Goal: Task Accomplishment & Management: Complete application form

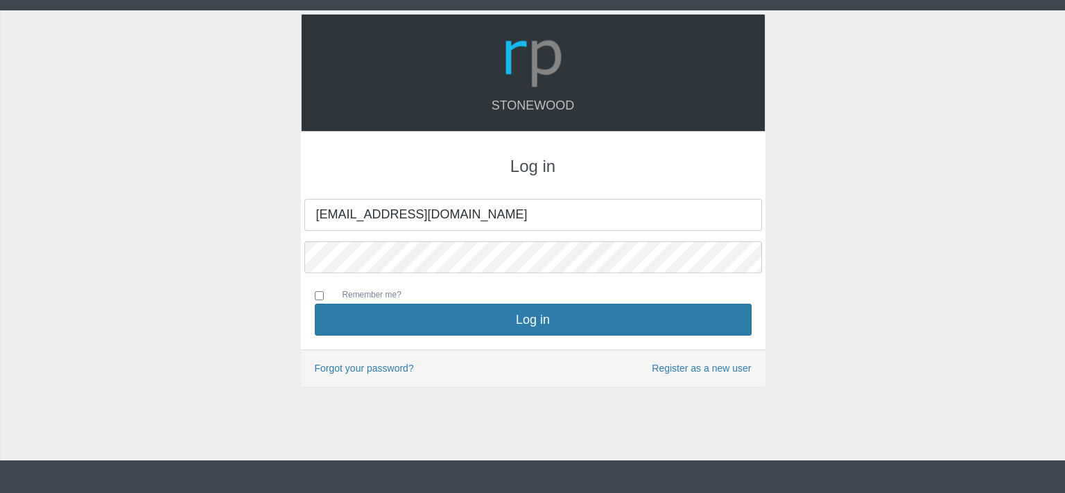
type input "[EMAIL_ADDRESS][DOMAIN_NAME]"
click at [501, 302] on div "Remember me?" at bounding box center [533, 294] width 437 height 20
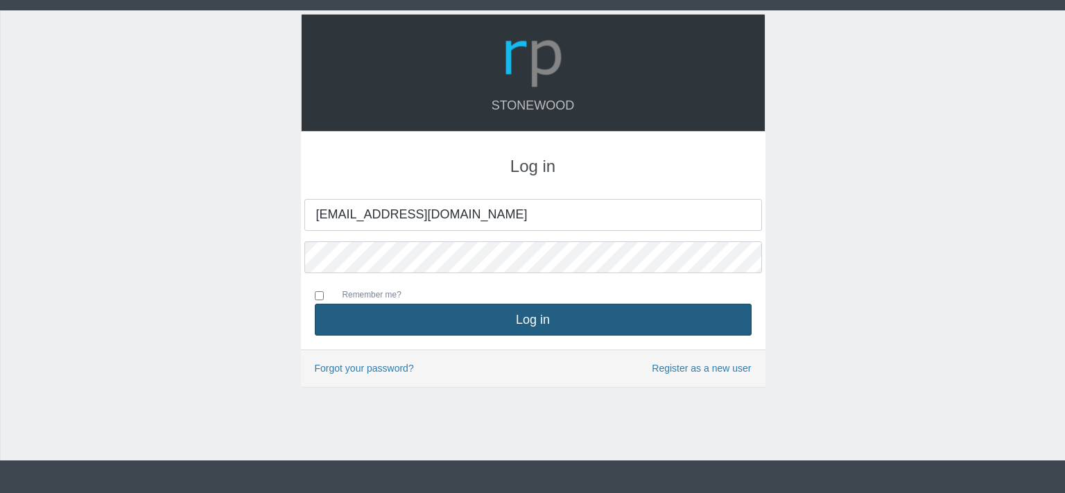
click at [503, 311] on button "Log in" at bounding box center [533, 320] width 437 height 32
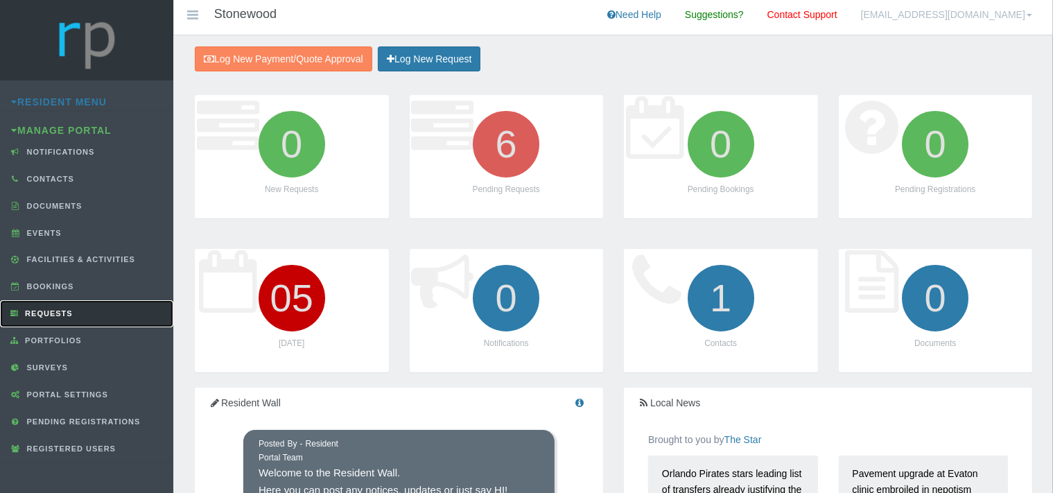
click at [73, 312] on span "Requests" at bounding box center [46, 313] width 51 height 8
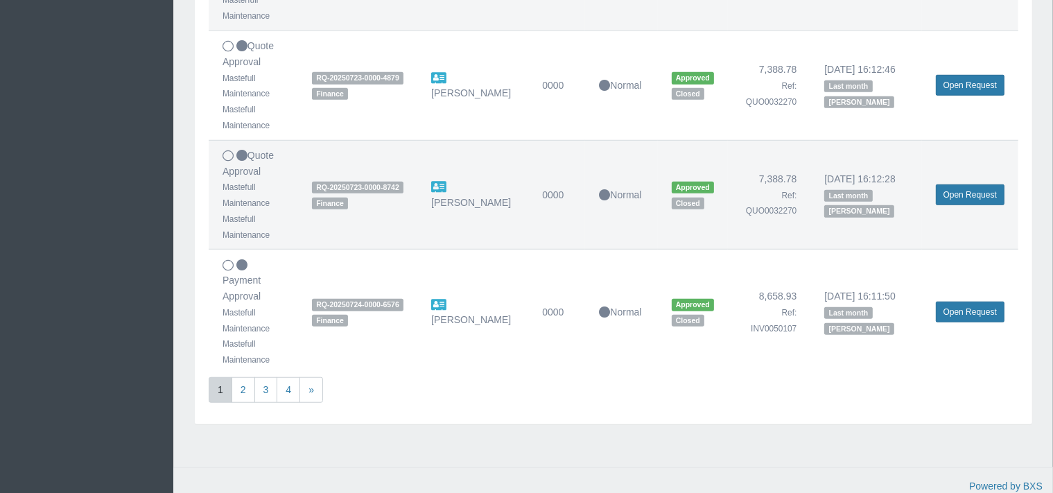
scroll to position [1052, 0]
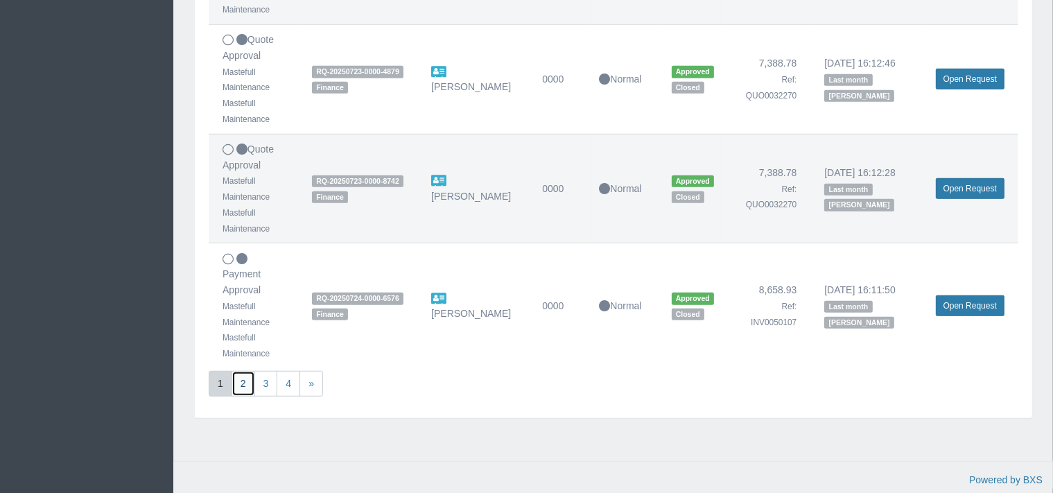
click at [248, 379] on link "2" at bounding box center [244, 384] width 24 height 26
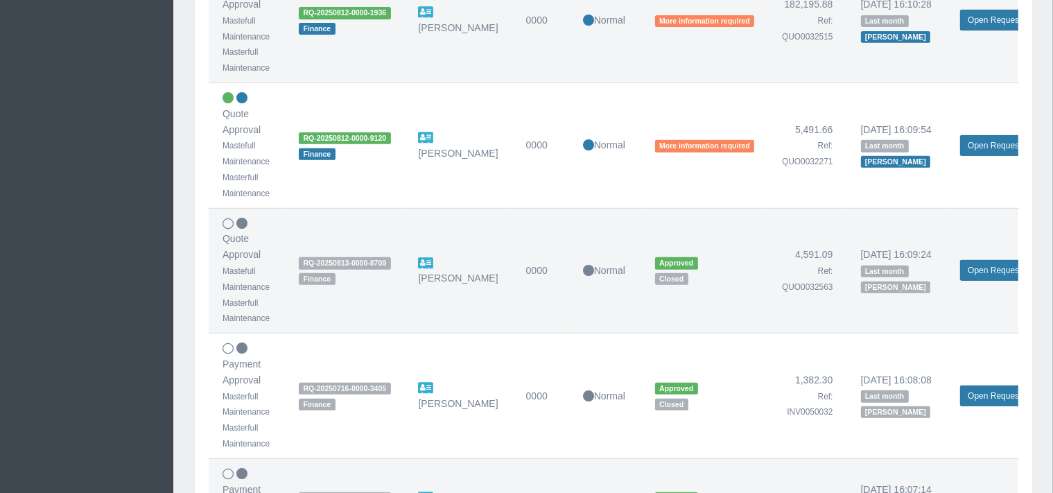
scroll to position [659, 0]
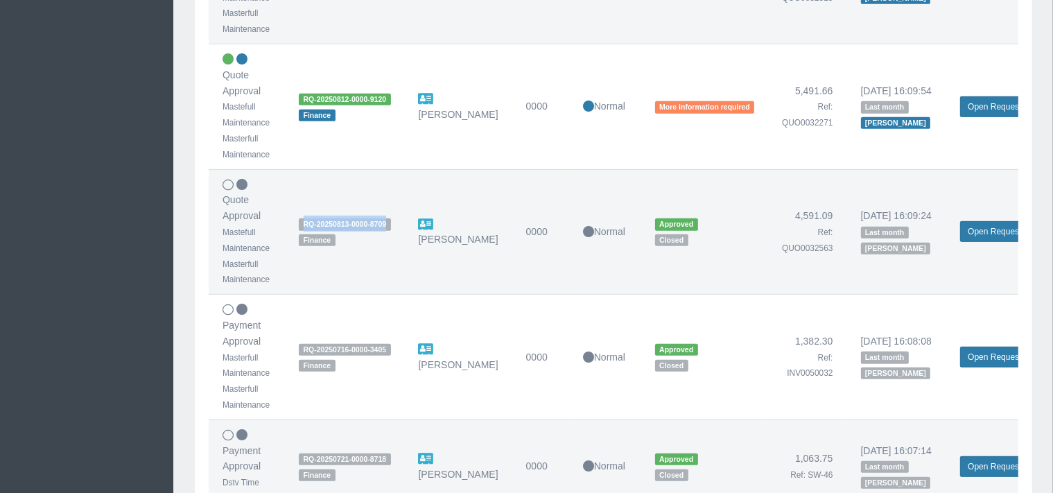
drag, startPoint x: 385, startPoint y: 220, endPoint x: 296, endPoint y: 228, distance: 89.1
click at [296, 228] on td "RQ-20250813-0000-8709 Finance" at bounding box center [344, 231] width 119 height 125
copy span "RQ-20250813-0000-8709"
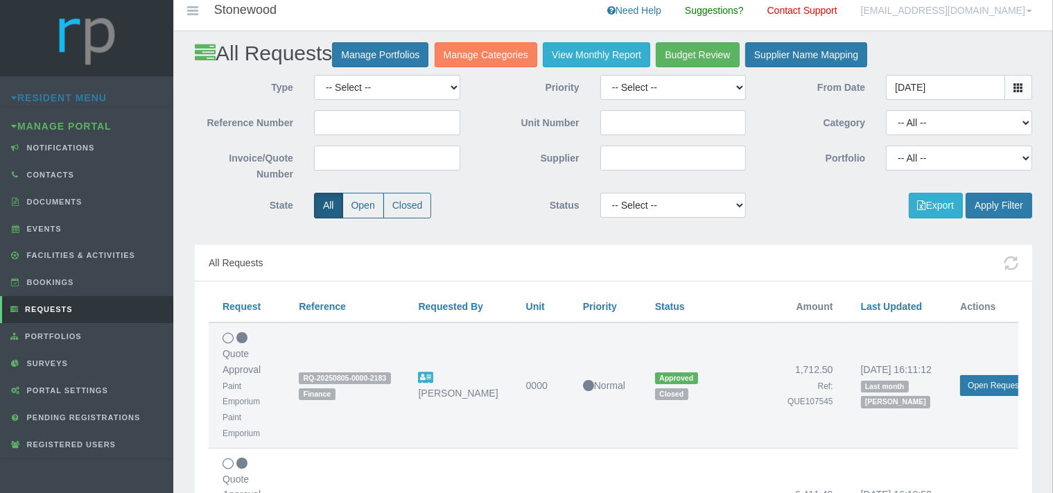
scroll to position [0, 0]
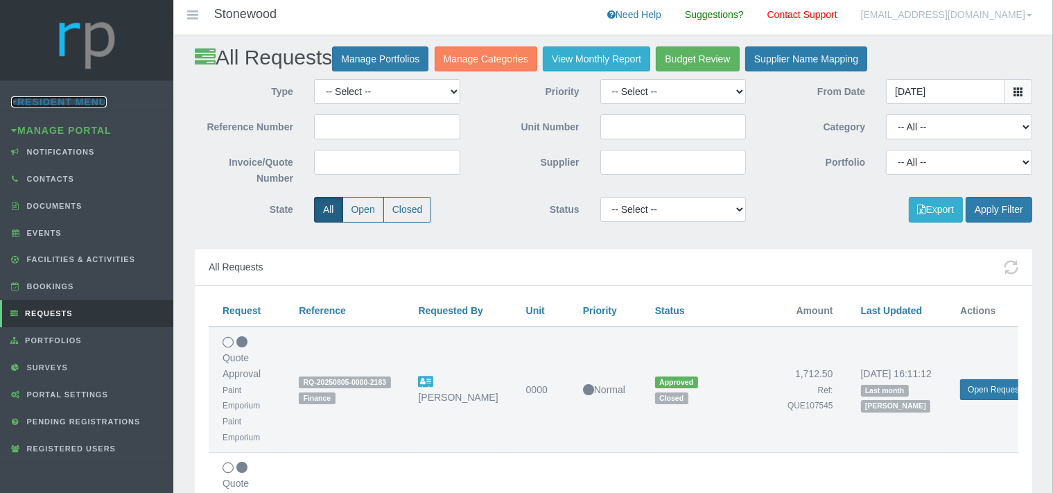
click at [51, 101] on link "Resident Menu" at bounding box center [59, 101] width 96 height 11
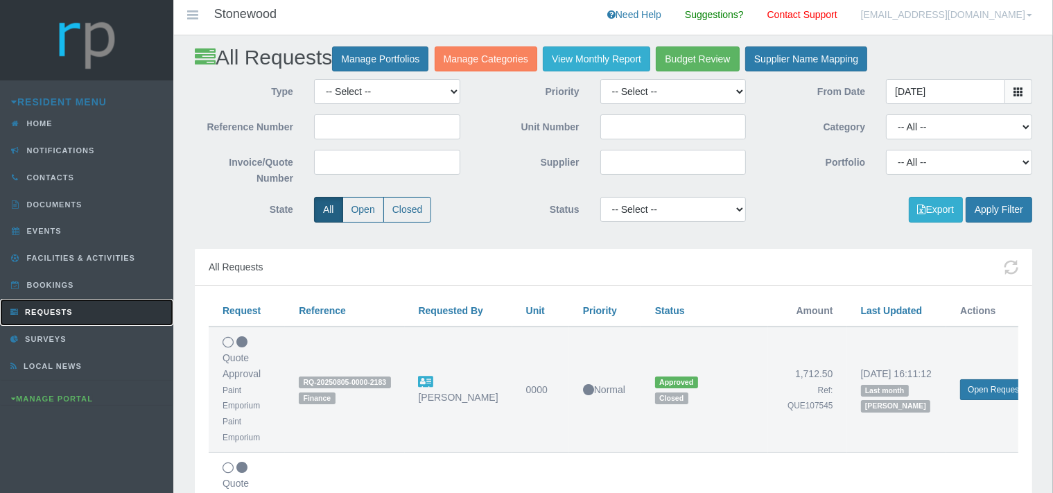
click at [57, 309] on span "Requests" at bounding box center [46, 312] width 51 height 8
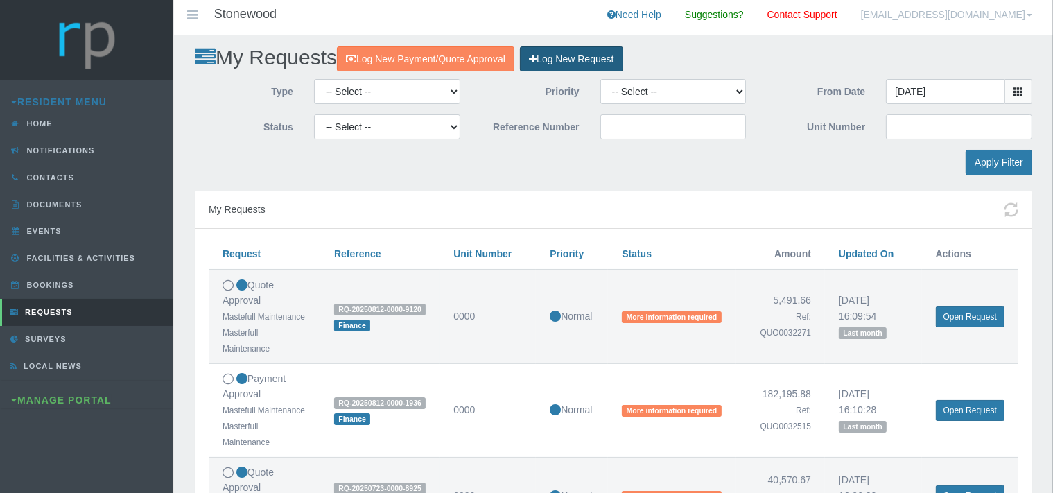
click at [595, 58] on link "Log New Request" at bounding box center [571, 59] width 103 height 26
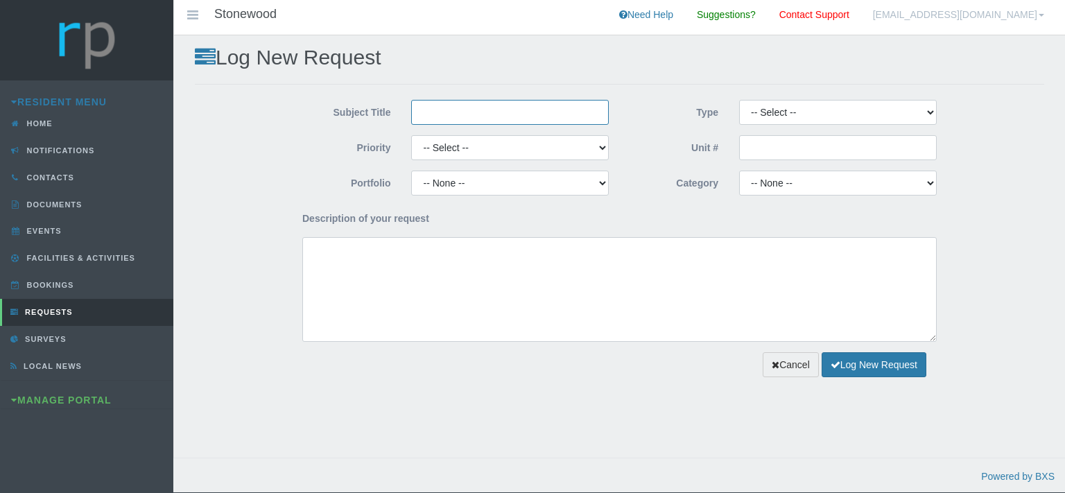
click at [442, 116] on input "Subject Title" at bounding box center [510, 112] width 198 height 25
type input "Mastefull Maintenance"
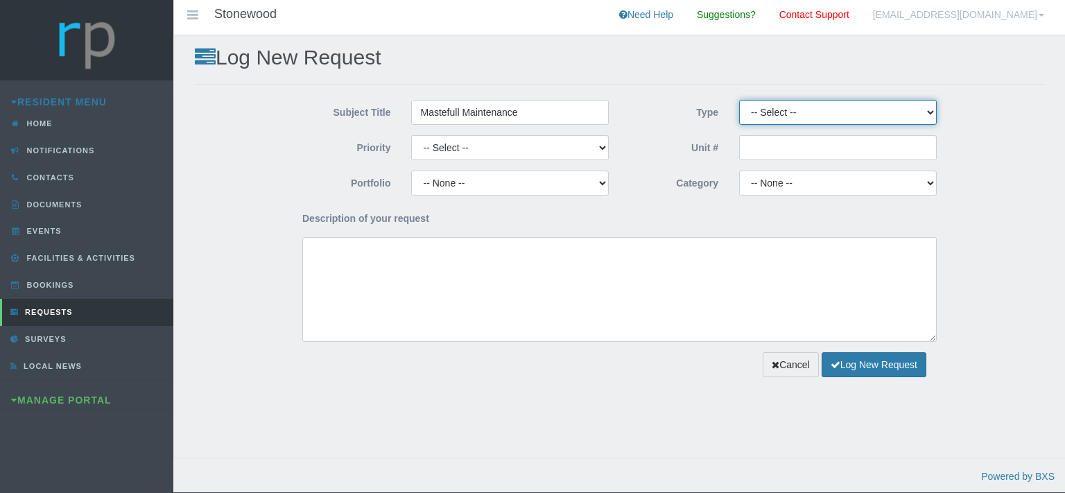
click at [739, 100] on select "-- Select -- Complaint Compliment Enquiry Request for maintenance Other (not li…" at bounding box center [838, 112] width 198 height 25
select select "PAYMENT"
click option "Payment Approval" at bounding box center [0, 0] width 0 height 0
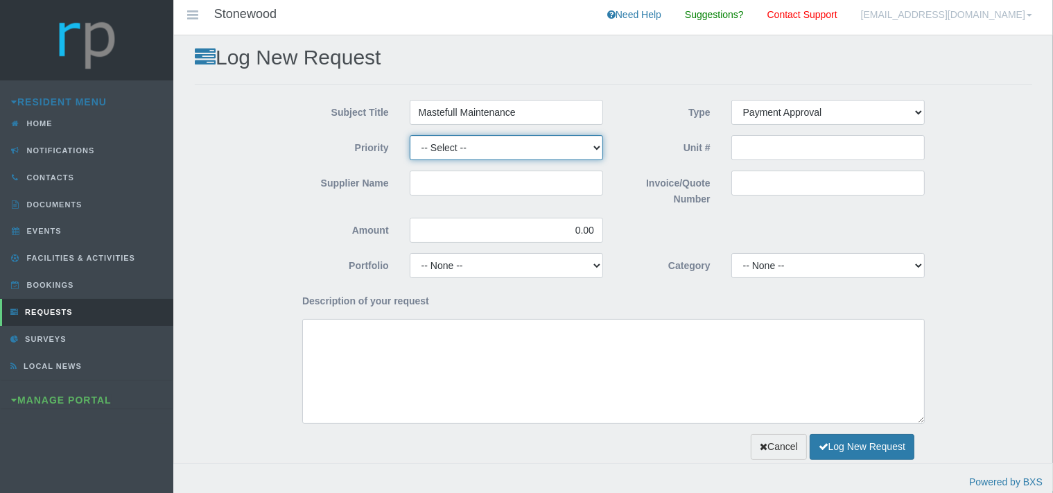
click at [410, 135] on select "-- Select -- High Low Normal" at bounding box center [506, 147] width 193 height 25
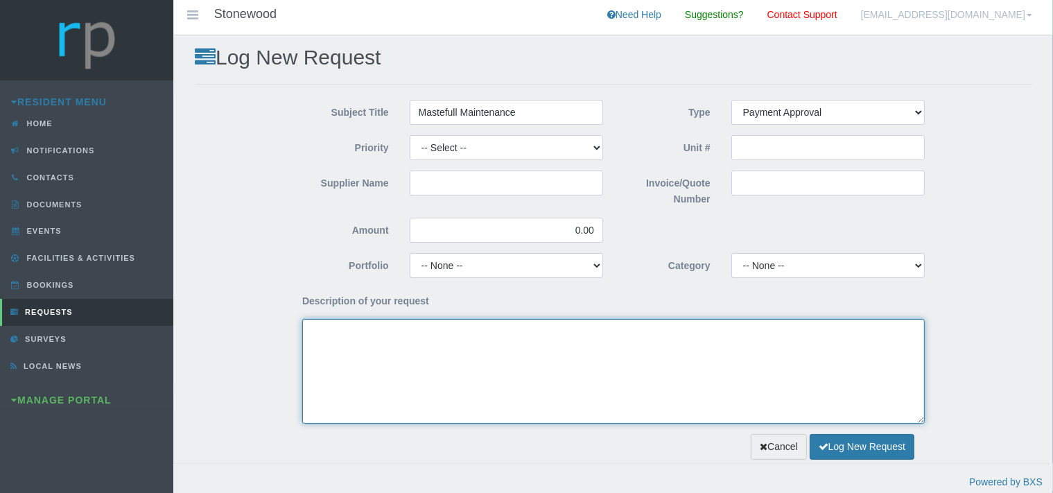
click at [385, 333] on textarea "Description of your request" at bounding box center [613, 371] width 623 height 105
paste textarea "RQ-20250813-0000-8709"
type textarea "RQ-20250813-0000-8709"
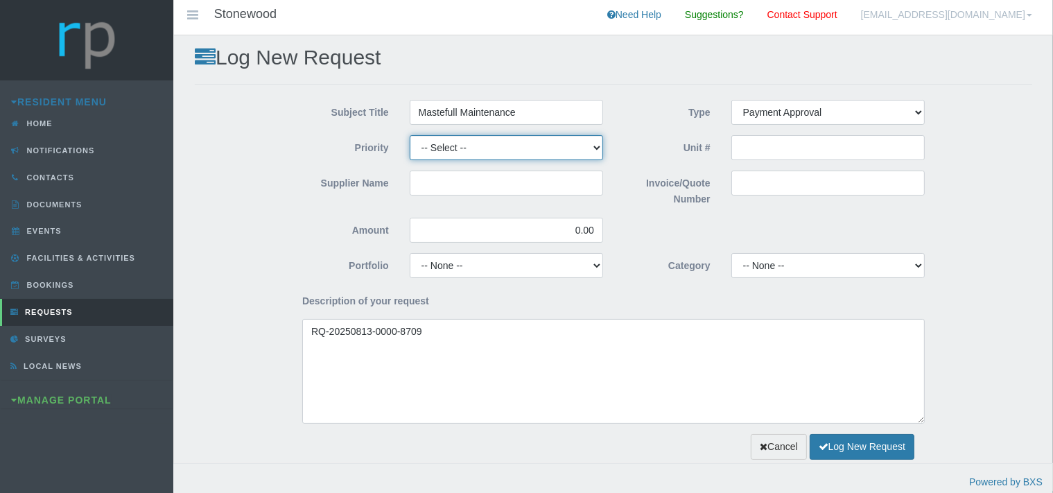
click at [410, 135] on select "-- Select -- High Low Normal" at bounding box center [506, 147] width 193 height 25
select select "MEDIUM"
click option "Normal" at bounding box center [0, 0] width 0 height 0
click at [439, 184] on input "Supplier Name" at bounding box center [506, 183] width 193 height 25
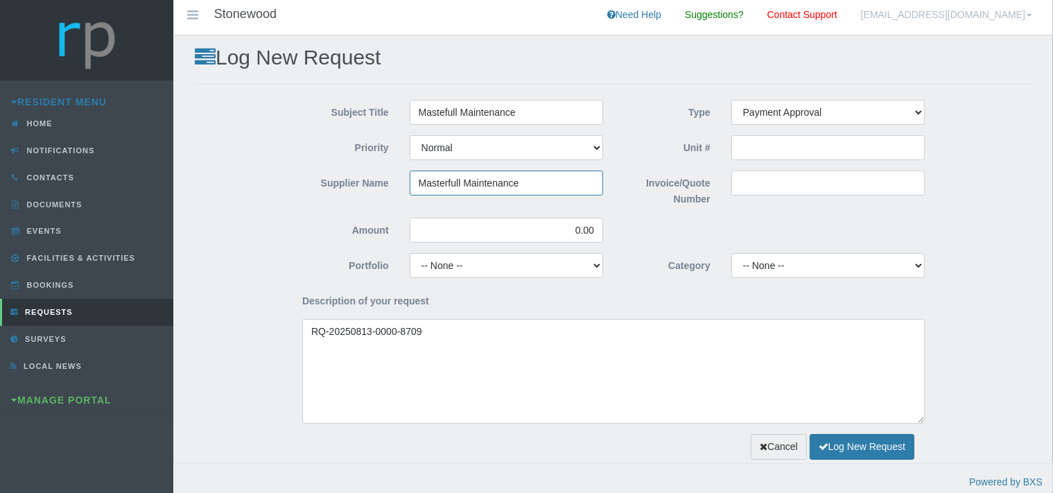
type input "Masterfull Maintenance"
click at [756, 178] on input "Invoice/Quote Number" at bounding box center [827, 183] width 193 height 25
click at [767, 186] on input "Invoice/Quote Number" at bounding box center [827, 183] width 193 height 25
paste input "INV0050818"
type input "INV0050818"
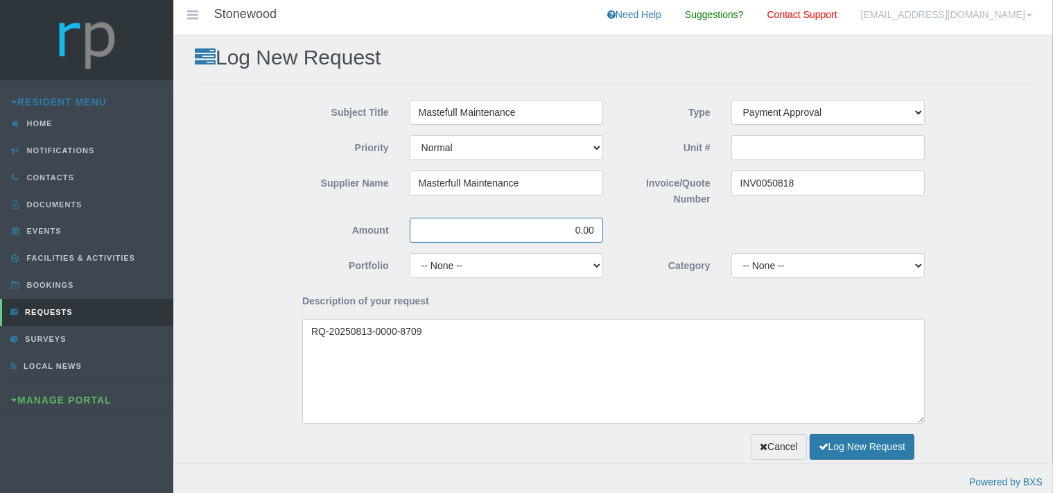
drag, startPoint x: 591, startPoint y: 230, endPoint x: 553, endPoint y: 229, distance: 38.8
click at [553, 229] on input "0.00" at bounding box center [506, 230] width 193 height 25
drag, startPoint x: 598, startPoint y: 232, endPoint x: 543, endPoint y: 231, distance: 54.1
click at [543, 231] on input "0.00" at bounding box center [506, 230] width 193 height 25
type input "4,591.09"
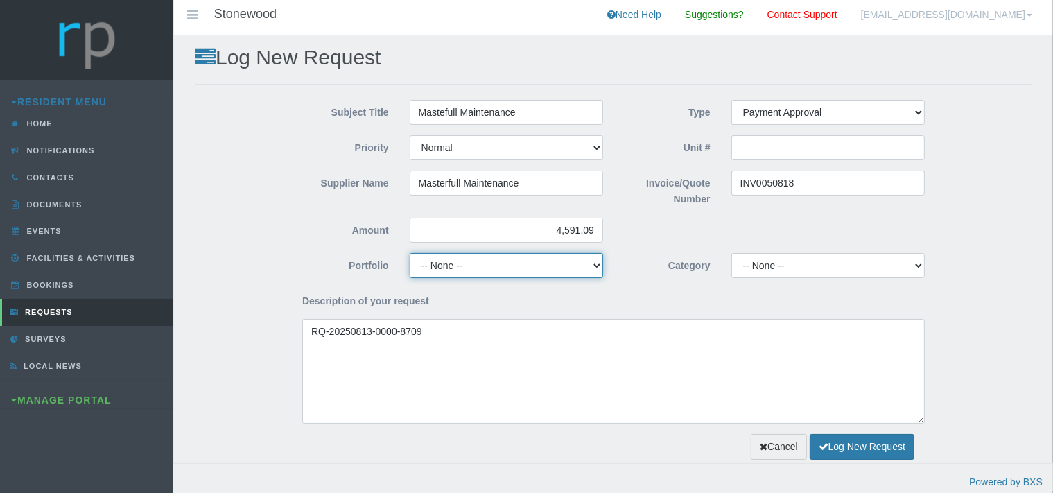
click at [410, 253] on select "-- None -- Chairperson Communication Estate Manager Finance Gardens Maintenance…" at bounding box center [506, 265] width 193 height 25
click option "Finance" at bounding box center [0, 0] width 0 height 0
click at [410, 253] on select "-- None -- Chairperson Communication Estate Manager Finance Gardens Maintenance…" at bounding box center [506, 265] width 193 height 25
select select "GARDENS"
click option "Gardens" at bounding box center [0, 0] width 0 height 0
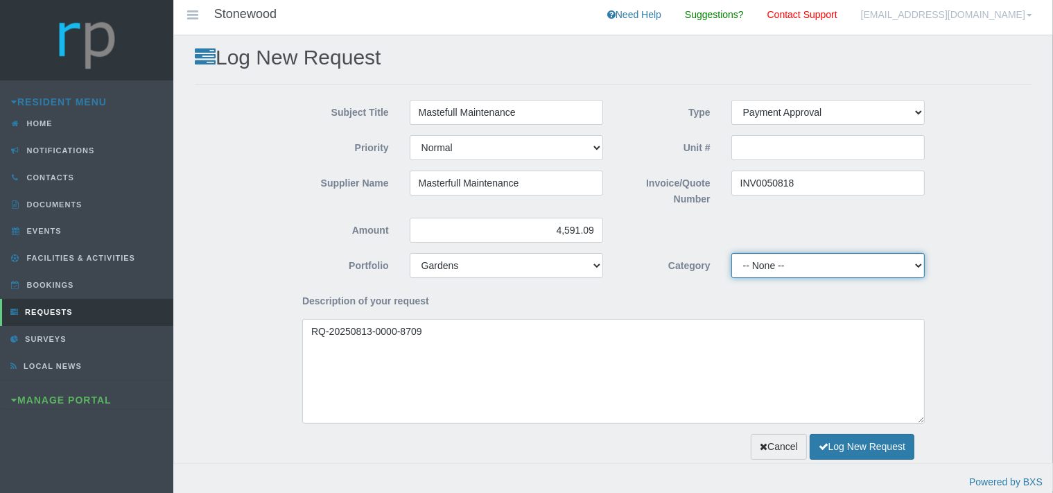
click at [731, 253] on select "-- None -- 10 YMP - Borehole 10 YMP - Fire Equipment 10 YMP - Garden upgrades 1…" at bounding box center [827, 265] width 193 height 25
select select "301822b8-e3d9-43d0-9818-93cde88f4bf0"
click option "10 YMP - Garden upgrades" at bounding box center [0, 0] width 0 height 0
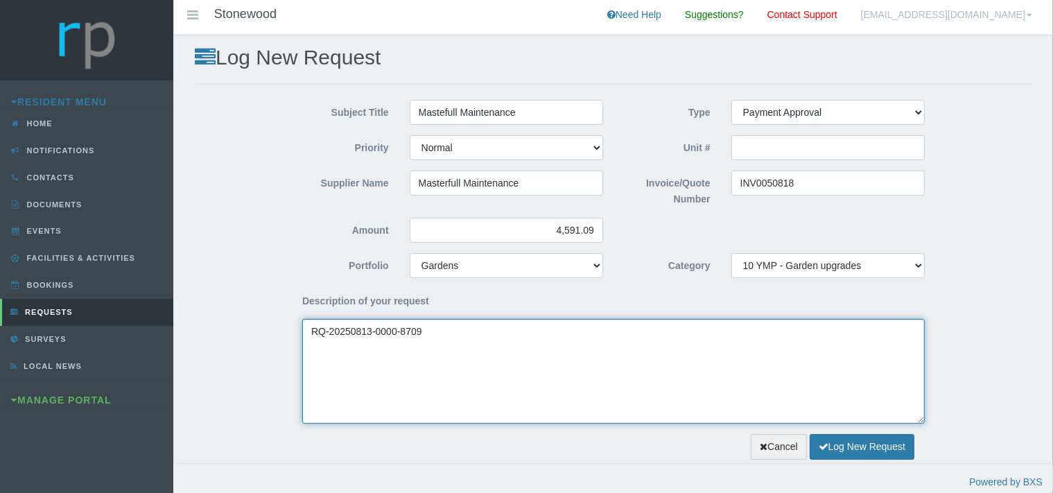
click at [308, 329] on textarea "RQ-20250813-0000-8709" at bounding box center [613, 371] width 623 height 105
type textarea "Dear Trustees, We RQ-20250813-0000-8709"
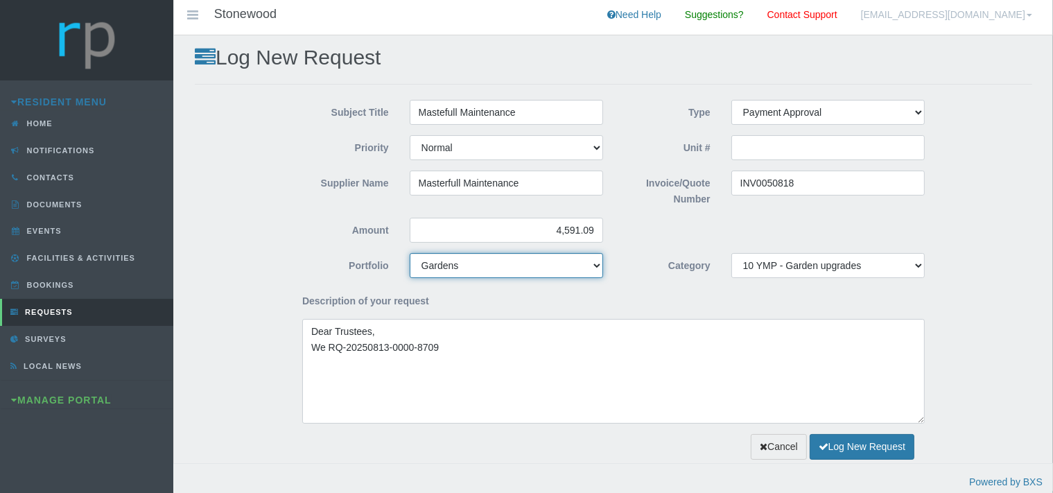
click at [410, 253] on select "-- None -- Chairperson Communication Estate Manager Finance Gardens Maintenance…" at bounding box center [506, 265] width 193 height 25
select select "FINANCE"
click option "Finance" at bounding box center [0, 0] width 0 height 0
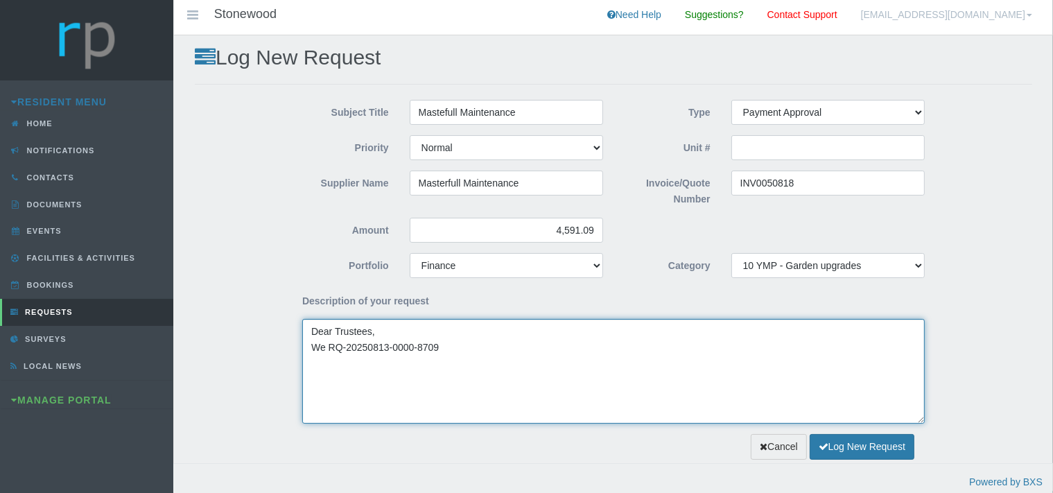
click at [331, 347] on textarea "Dear Trustees, We RQ-20250813-0000-8709" at bounding box center [613, 371] width 623 height 105
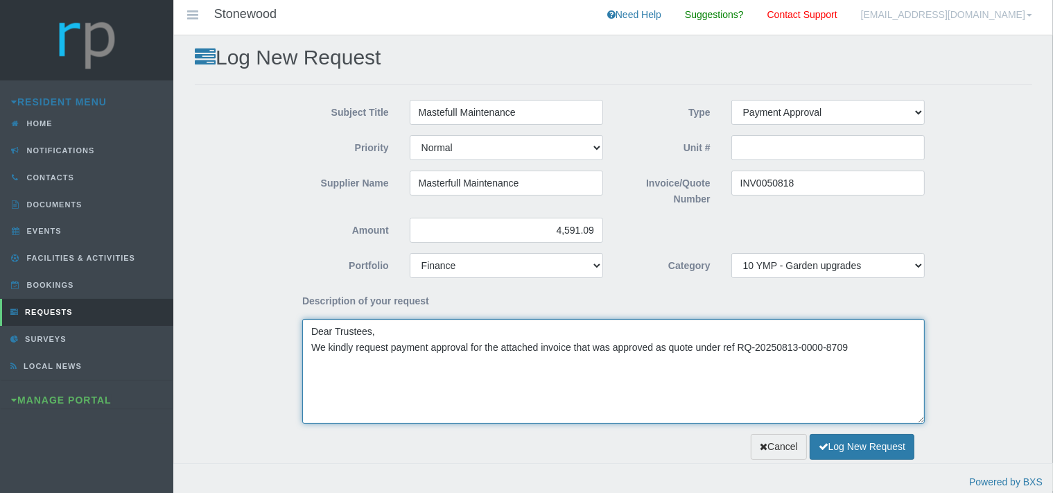
click at [860, 354] on textarea "Dear Trustees, We kindly request payment approval for the attached invoice that…" at bounding box center [613, 371] width 623 height 105
type textarea "Dear Trustees, We kindly request payment approval for the attached invoice that…"
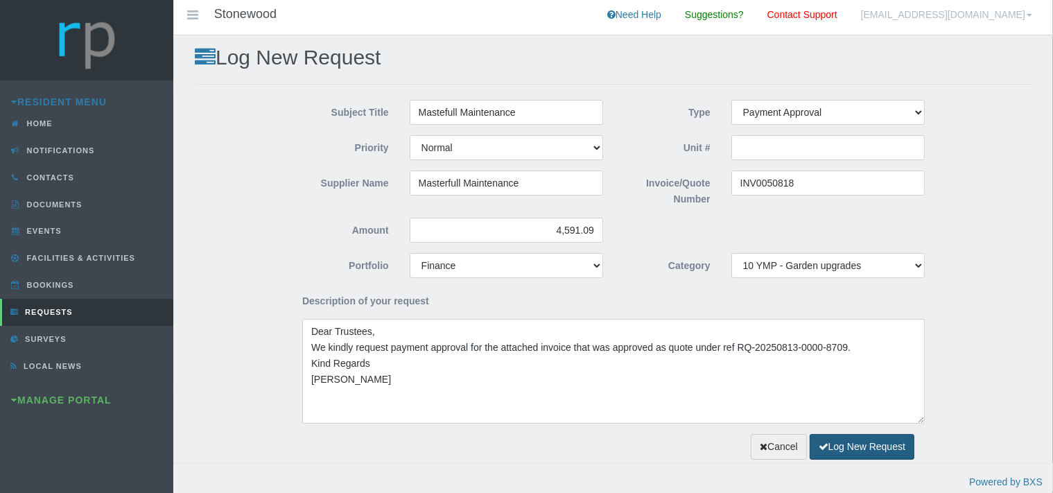
click at [847, 442] on button "Log New Request" at bounding box center [862, 447] width 105 height 26
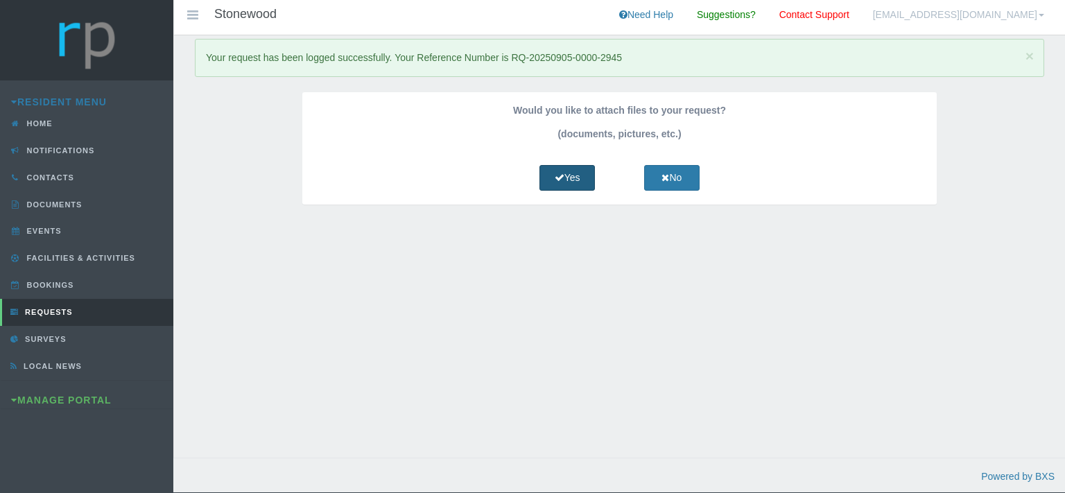
click at [559, 175] on icon at bounding box center [560, 178] width 10 height 10
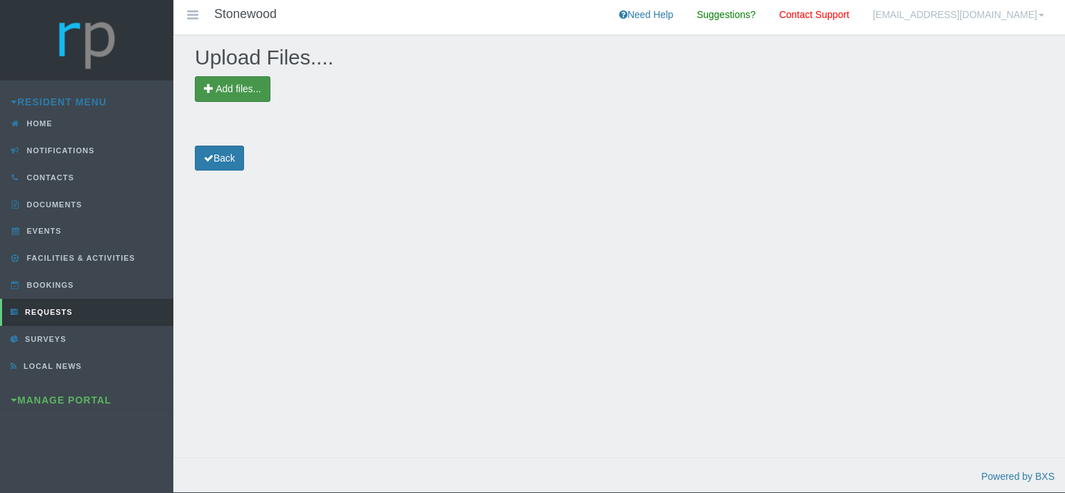
click at [252, 85] on span "Add files..." at bounding box center [238, 88] width 45 height 11
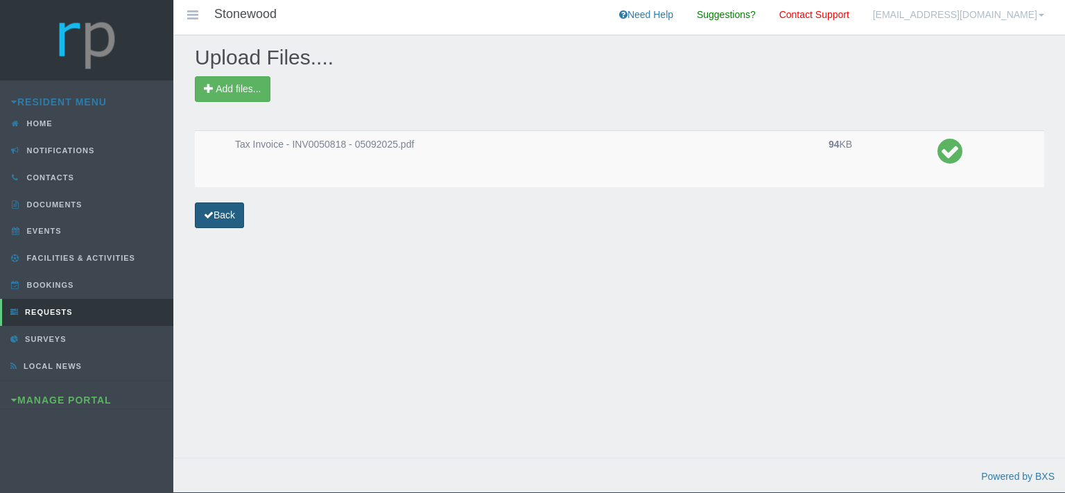
click at [206, 212] on icon at bounding box center [209, 215] width 10 height 10
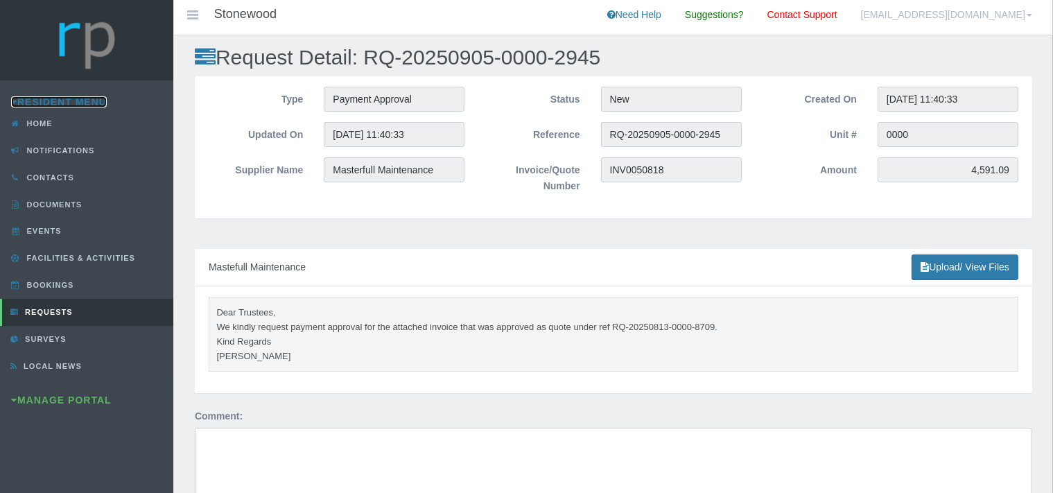
click at [64, 103] on link "Resident Menu" at bounding box center [59, 101] width 96 height 11
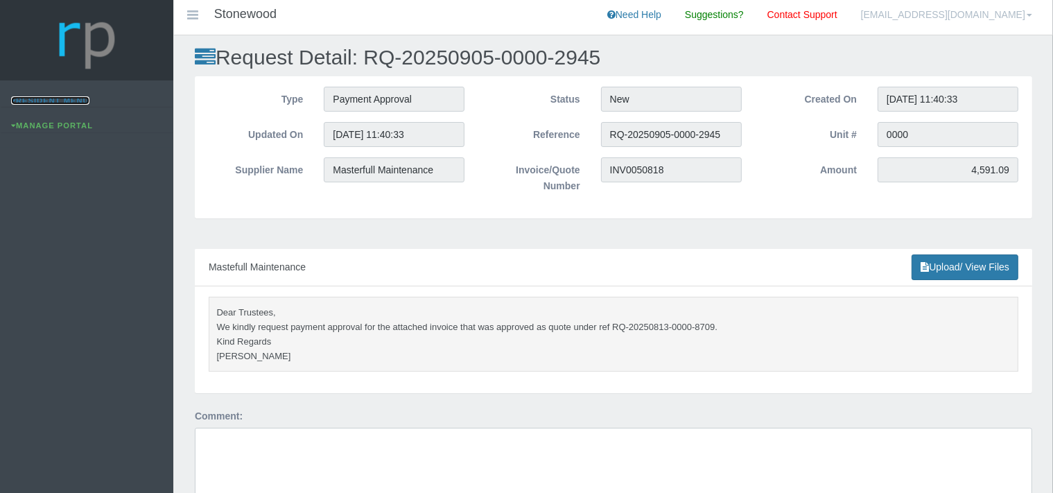
click at [69, 101] on link "Resident Menu" at bounding box center [50, 100] width 78 height 8
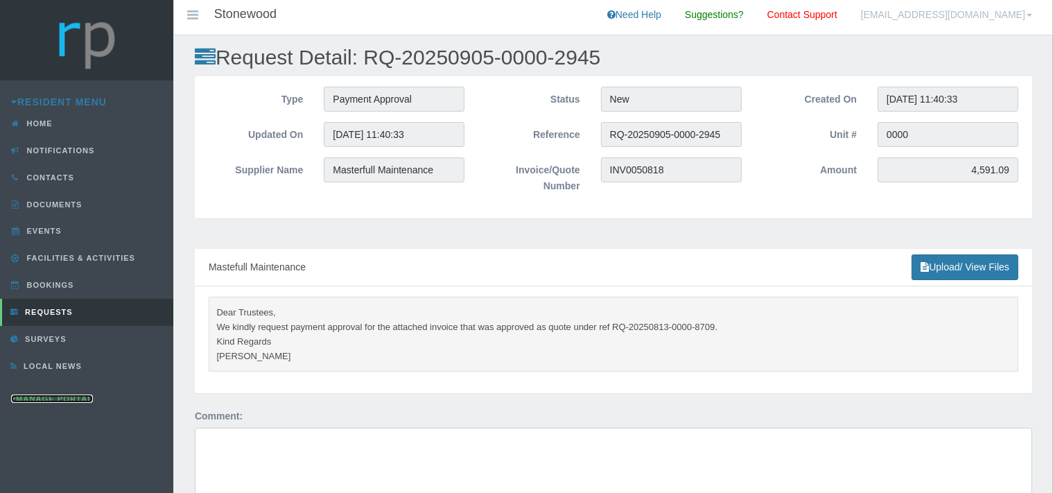
click at [67, 399] on link "Manage Portal" at bounding box center [52, 398] width 82 height 8
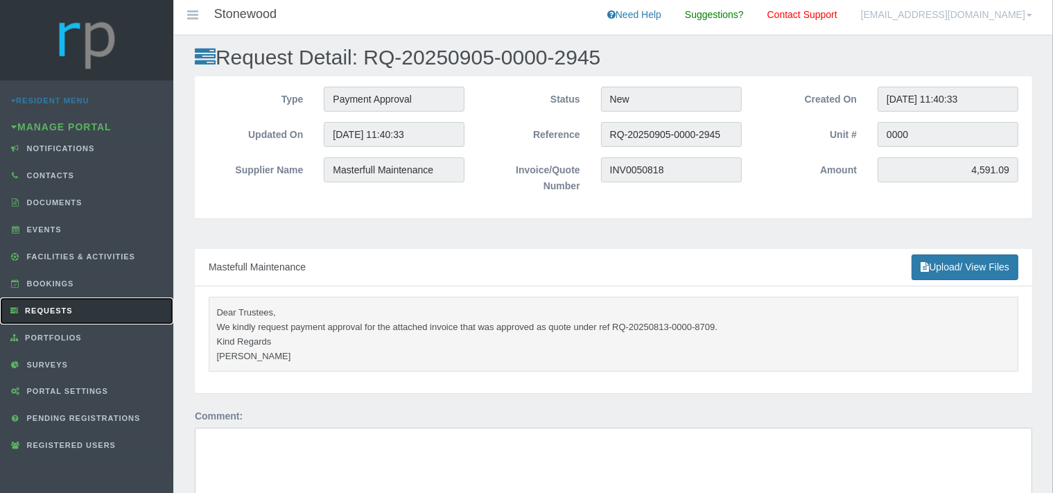
click at [54, 306] on span "Requests" at bounding box center [46, 310] width 51 height 8
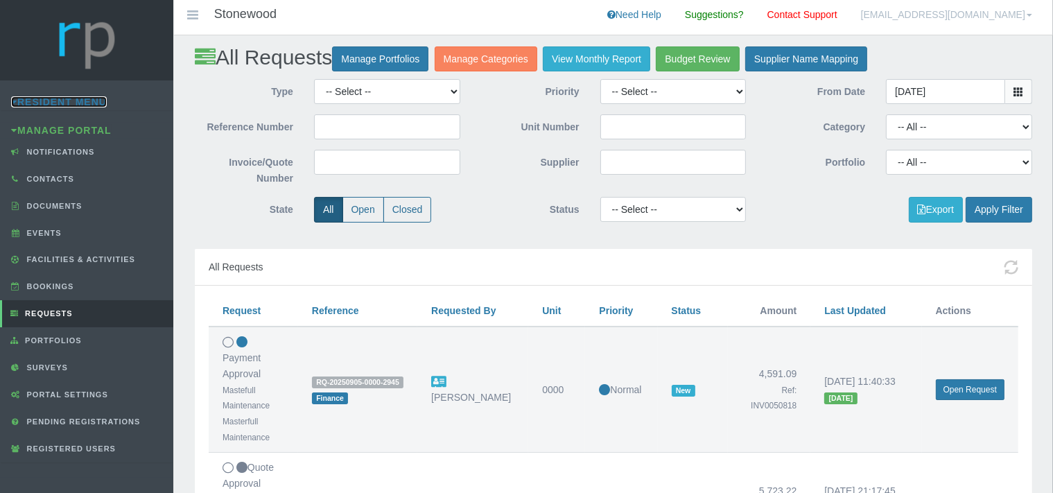
click at [72, 98] on link "Resident Menu" at bounding box center [59, 101] width 96 height 11
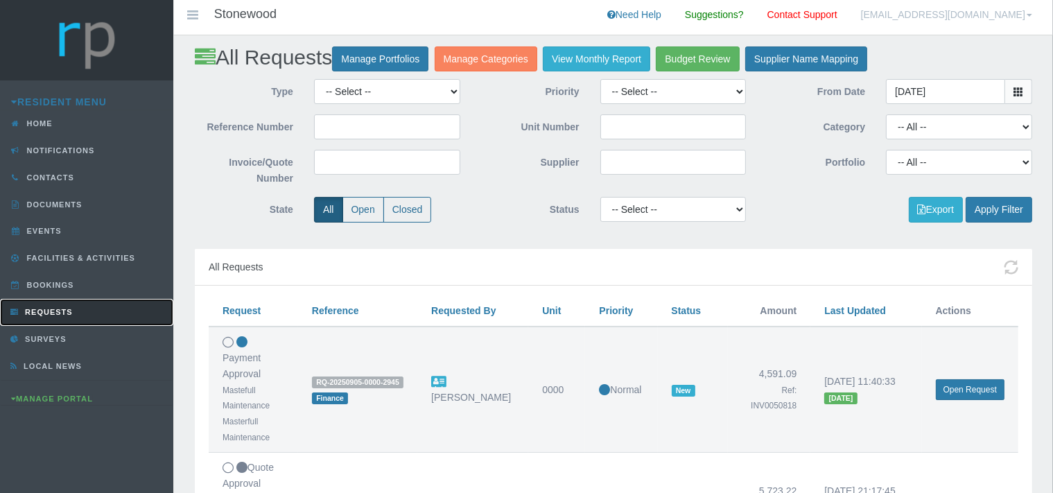
click at [60, 309] on span "Requests" at bounding box center [46, 312] width 51 height 8
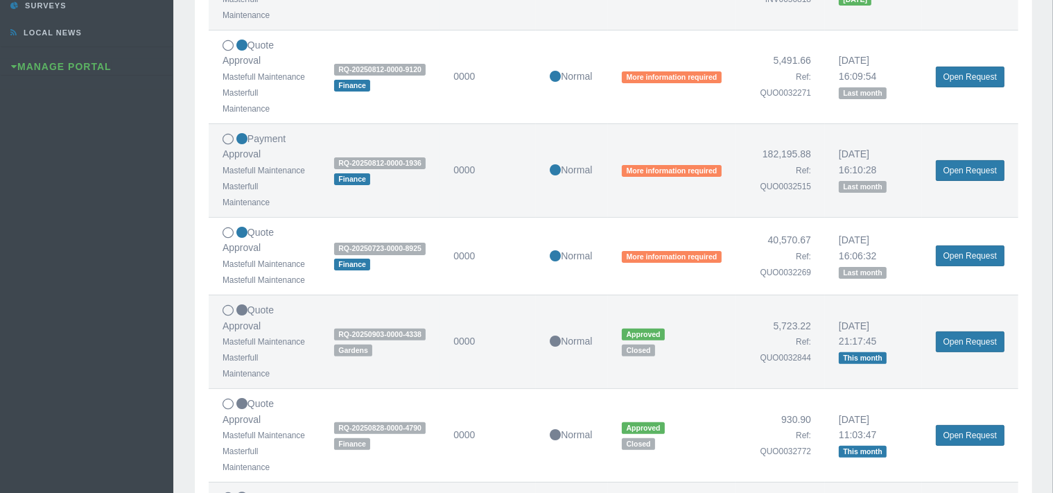
scroll to position [366, 0]
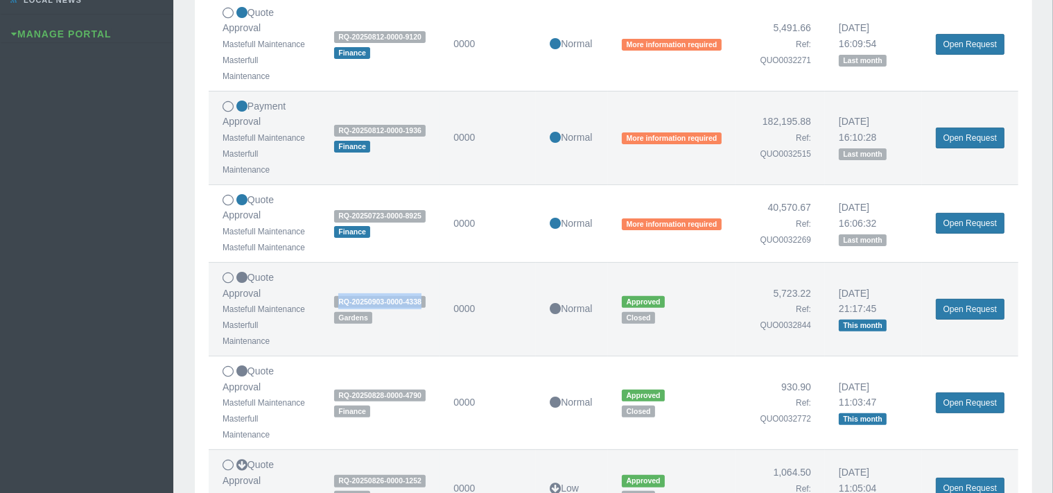
drag, startPoint x: 419, startPoint y: 385, endPoint x: 331, endPoint y: 385, distance: 88.0
click at [334, 308] on span "RQ-20250903-0000-4338" at bounding box center [380, 302] width 92 height 12
copy span "RQ-20250903-0000-4338"
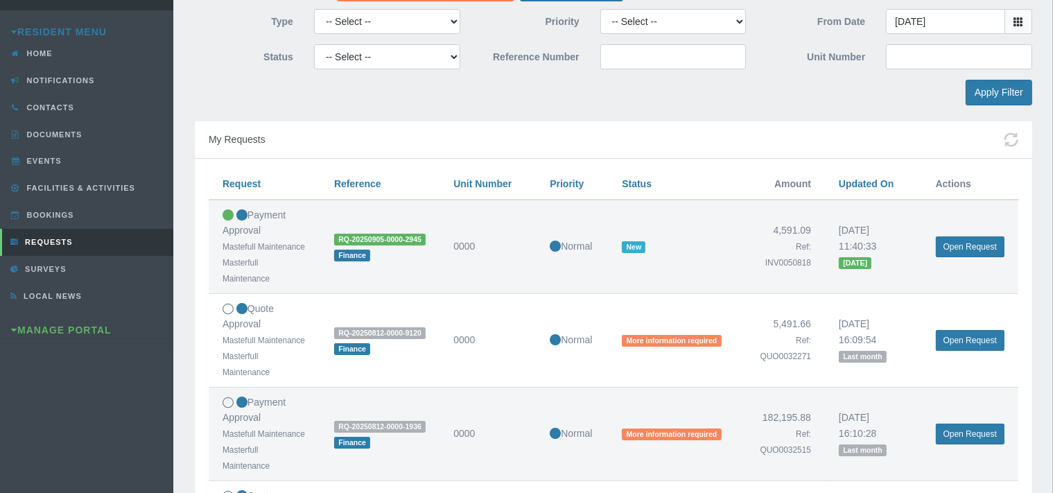
scroll to position [0, 0]
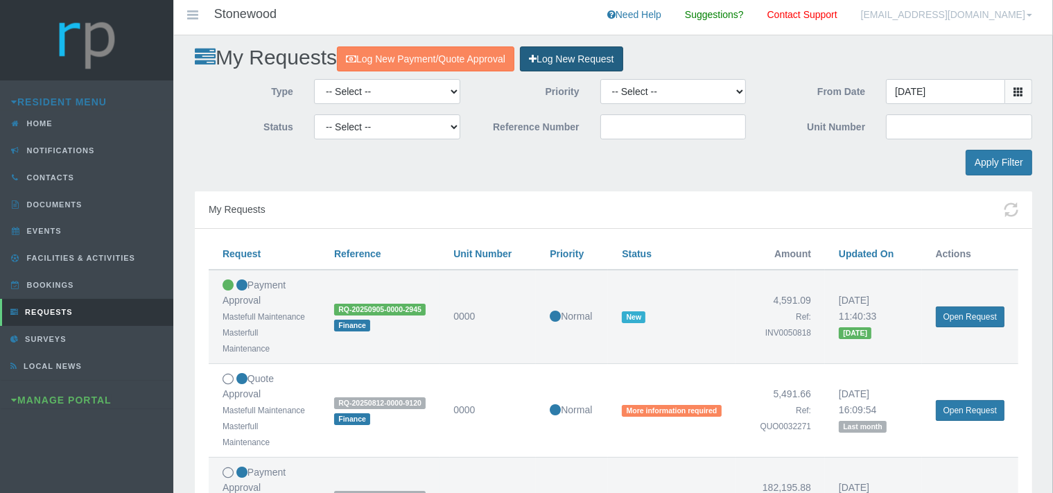
click at [593, 57] on link "Log New Request" at bounding box center [571, 59] width 103 height 26
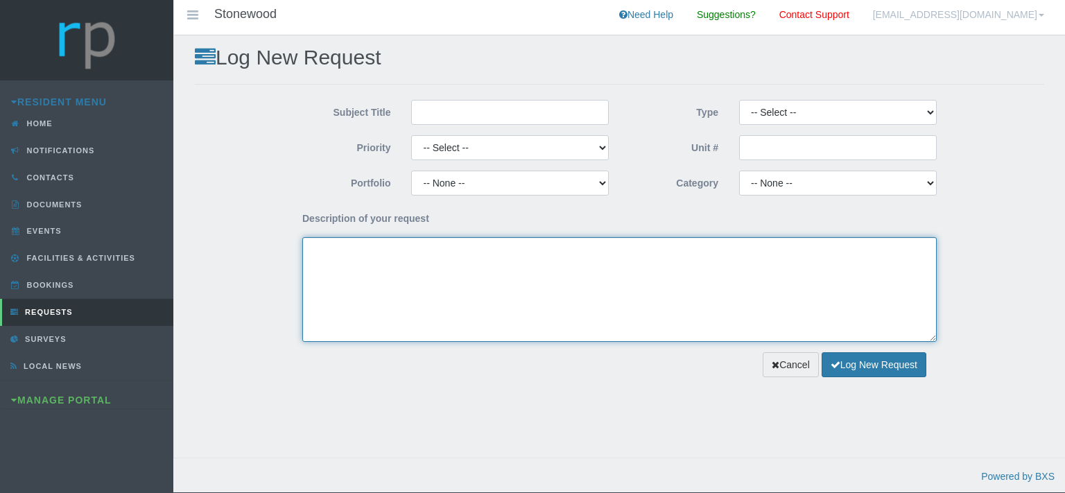
click at [365, 267] on textarea "Description of your request" at bounding box center [619, 289] width 634 height 105
paste textarea "RQ-20250903-0000-4338"
type textarea "RQ-20250903-0000-4338"
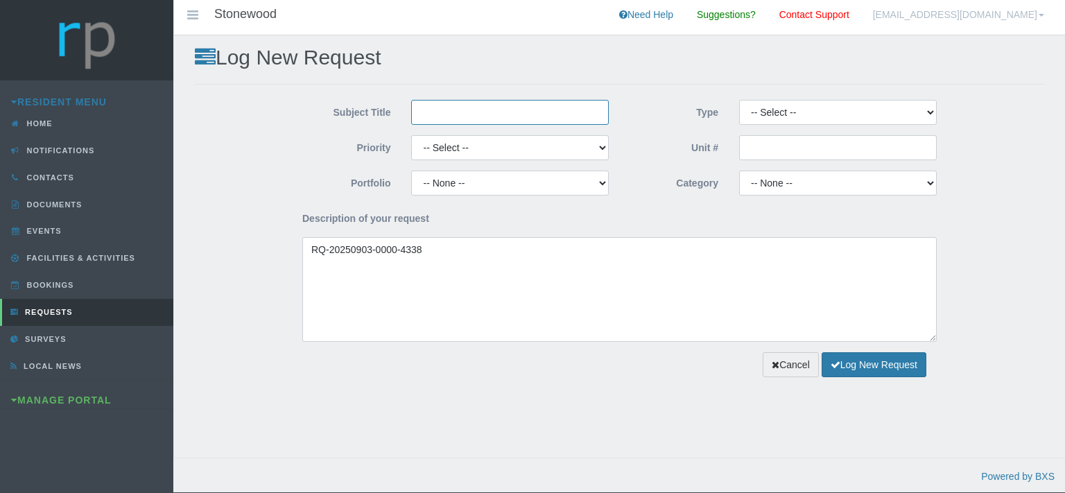
click at [480, 109] on input "Subject Title" at bounding box center [510, 112] width 198 height 25
type input "Mastefull Maintenance"
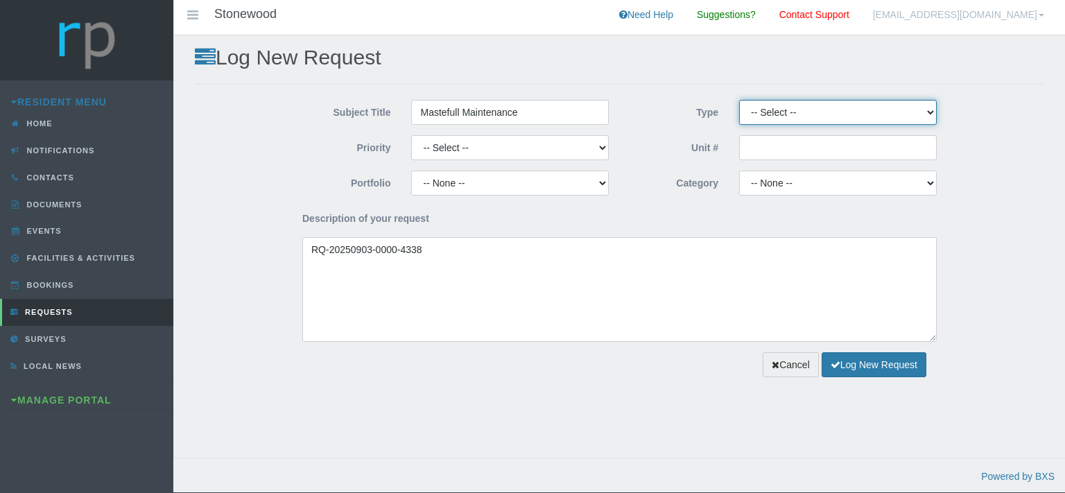
click at [739, 100] on select "-- Select -- Complaint Compliment Enquiry Request for maintenance Other (not li…" at bounding box center [838, 112] width 198 height 25
select select "PAYMENT"
click option "Payment Approval" at bounding box center [0, 0] width 0 height 0
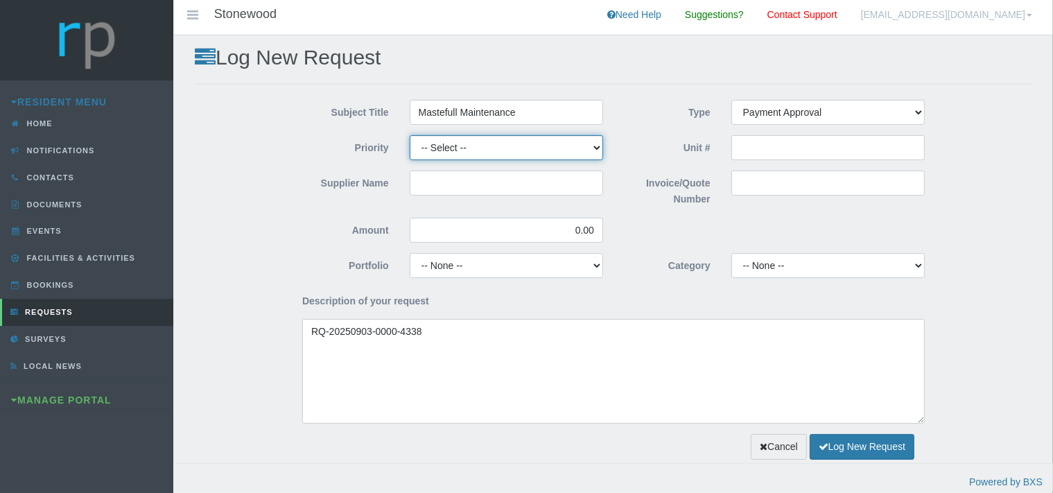
click at [410, 135] on select "-- Select -- High Low Normal" at bounding box center [506, 147] width 193 height 25
select select "MEDIUM"
click option "Normal" at bounding box center [0, 0] width 0 height 0
click at [453, 180] on input "Supplier Name" at bounding box center [506, 183] width 193 height 25
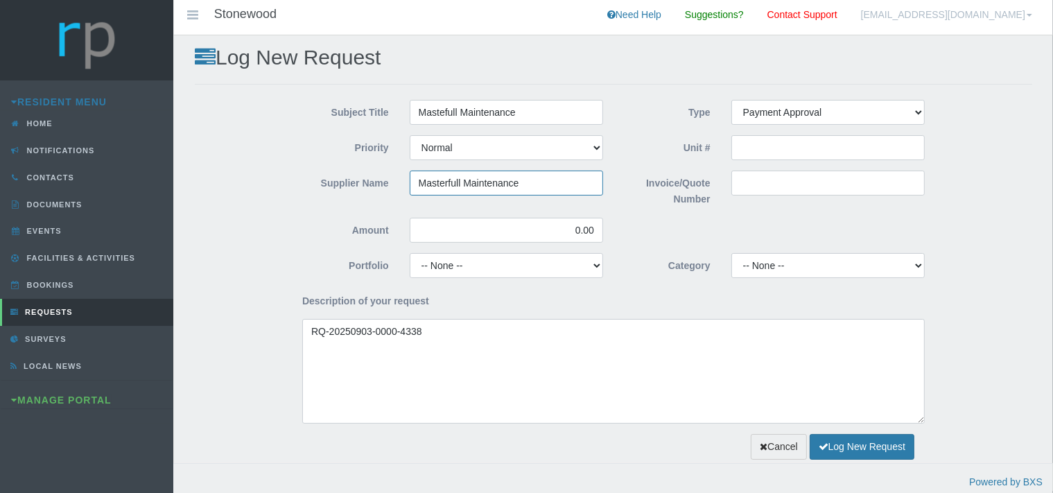
type input "Masterfull Maintenance"
drag, startPoint x: 599, startPoint y: 226, endPoint x: 555, endPoint y: 207, distance: 47.5
click at [558, 222] on input "0.00" at bounding box center [506, 230] width 193 height 25
type input "5,723.22"
click at [410, 253] on select "-- None -- Chairperson Communication Estate Manager Finance Gardens Maintenance…" at bounding box center [506, 265] width 193 height 25
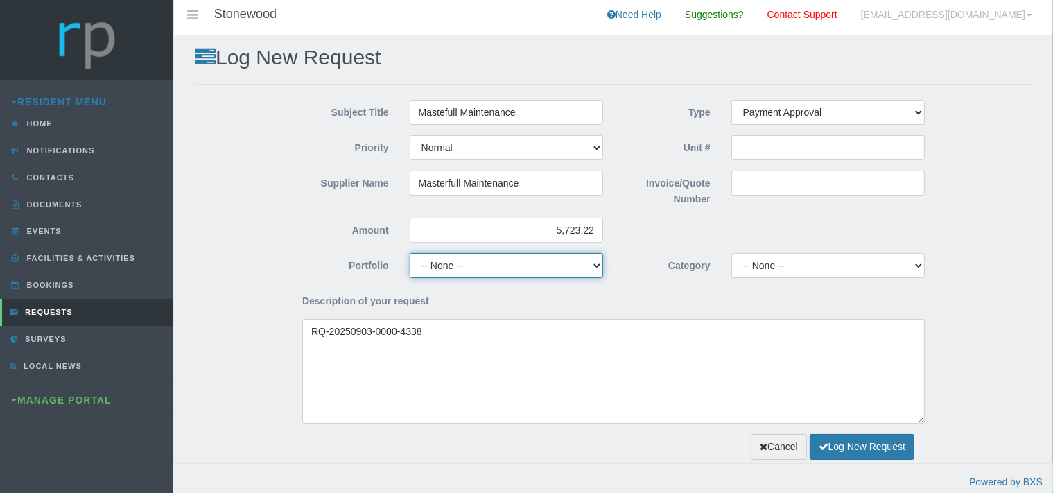
select select "FINANCE"
click option "Finance" at bounding box center [0, 0] width 0 height 0
click at [767, 182] on input "Invoice/Quote Number" at bounding box center [827, 183] width 193 height 25
click at [756, 184] on input "Invoice/Quote Number" at bounding box center [827, 183] width 193 height 25
paste input "INV0050823"
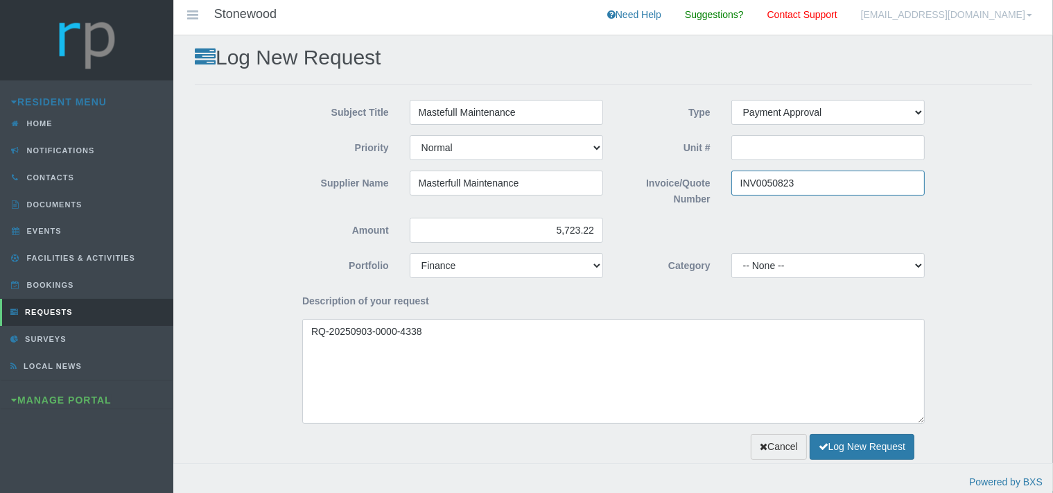
type input "INV0050823"
click at [731, 253] on select "-- None -- 10 YMP - Borehole 10 YMP - Fire Equipment 10 YMP - Garden upgrades 1…" at bounding box center [827, 265] width 193 height 25
select select "301822b8-e3d9-43d0-9818-93cde88f4bf0"
click option "10 YMP - Garden upgrades" at bounding box center [0, 0] width 0 height 0
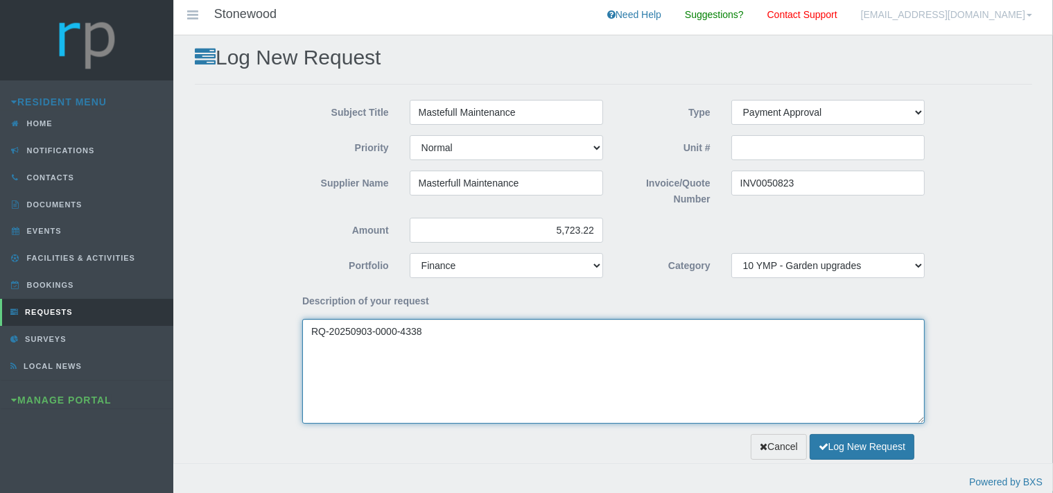
click at [308, 331] on textarea "RQ-20250903-0000-4338" at bounding box center [613, 371] width 623 height 105
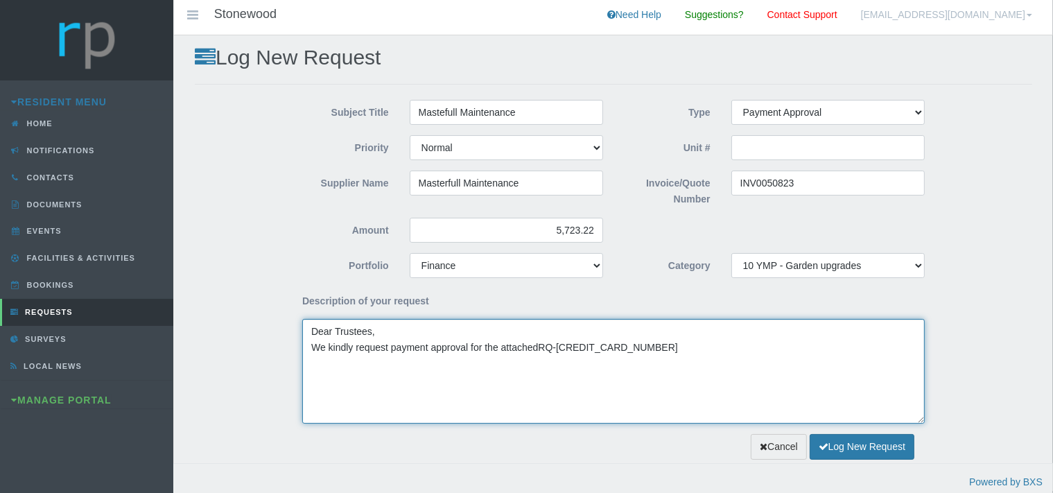
type textarea "Dear Trustees, We kindly request payment approval for the attached RQ-20250903-…"
